Goal: Transaction & Acquisition: Purchase product/service

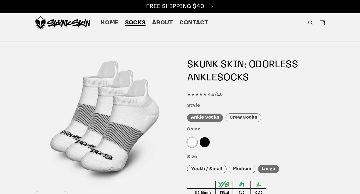
click at [248, 120] on div "Crew Socks" at bounding box center [244, 117] width 36 height 9
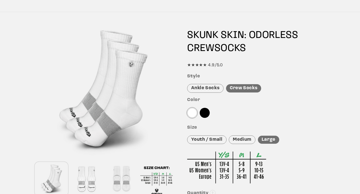
scroll to position [33, 0]
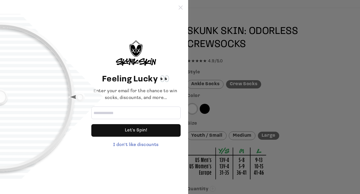
click at [181, 7] on icon at bounding box center [181, 8] width 4 height 4
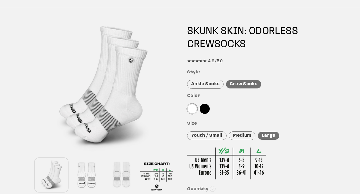
click at [209, 136] on div "Youth / Small" at bounding box center [206, 135] width 39 height 9
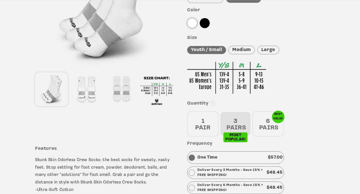
scroll to position [122, 0]
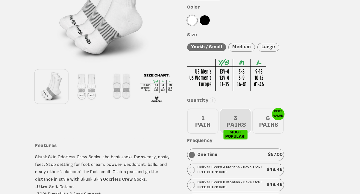
click at [234, 120] on div "3 PAIRS" at bounding box center [235, 121] width 31 height 25
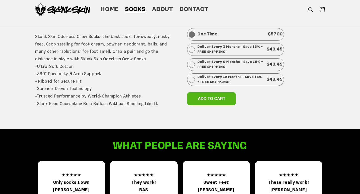
scroll to position [131, 0]
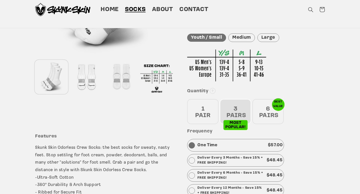
click at [151, 76] on div at bounding box center [156, 77] width 33 height 33
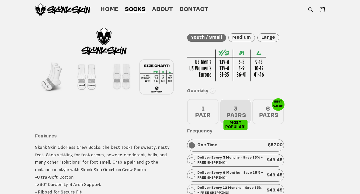
click at [235, 111] on div "3 PAIRS" at bounding box center [235, 111] width 31 height 25
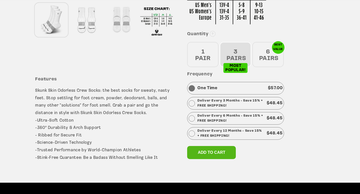
scroll to position [195, 0]
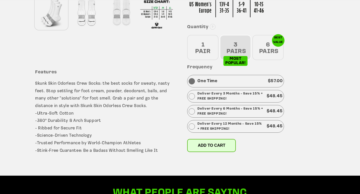
click at [222, 145] on span "Add to cart" at bounding box center [212, 145] width 28 height 4
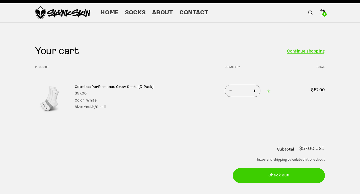
scroll to position [12, 0]
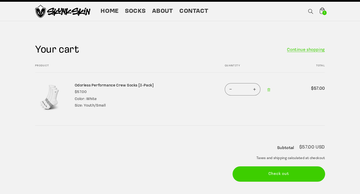
click at [282, 174] on button "Check out" at bounding box center [279, 174] width 92 height 15
